Goal: Transaction & Acquisition: Purchase product/service

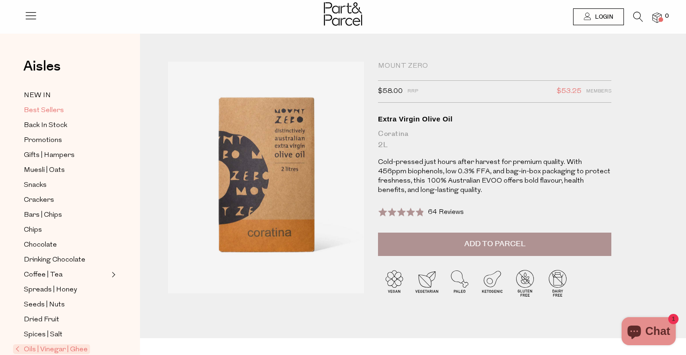
click at [51, 111] on span "Best Sellers" at bounding box center [44, 110] width 40 height 11
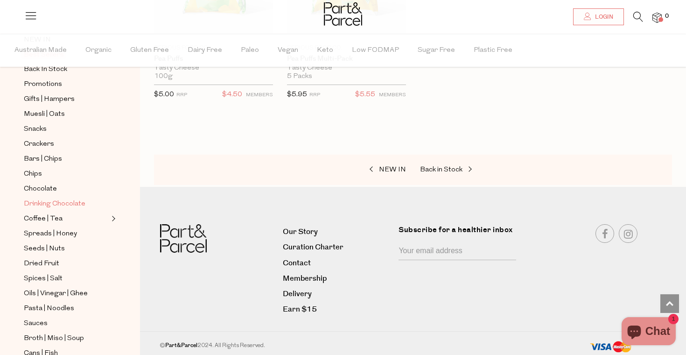
scroll to position [121, 0]
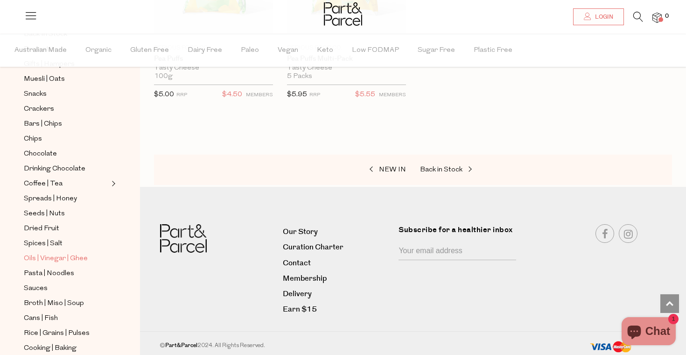
click at [64, 257] on span "Oils | Vinegar | Ghee" at bounding box center [56, 258] width 64 height 11
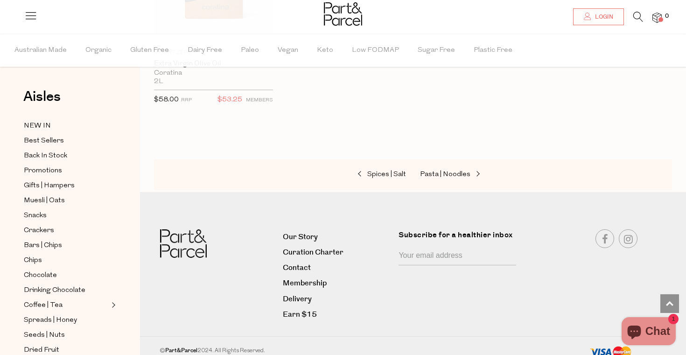
scroll to position [2898, 0]
